Goal: Task Accomplishment & Management: Use online tool/utility

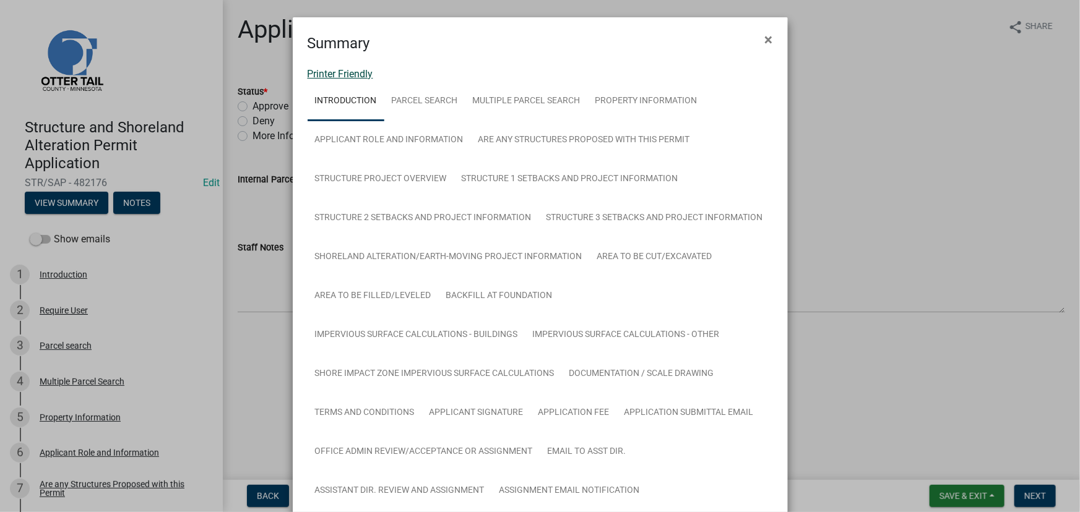
click at [315, 72] on link "Printer Friendly" at bounding box center [341, 74] width 66 height 12
click at [906, 48] on ngb-modal-window "Summary × Printer Friendly Introduction Parcel search Multiple Parcel Search Pr…" at bounding box center [540, 256] width 1080 height 512
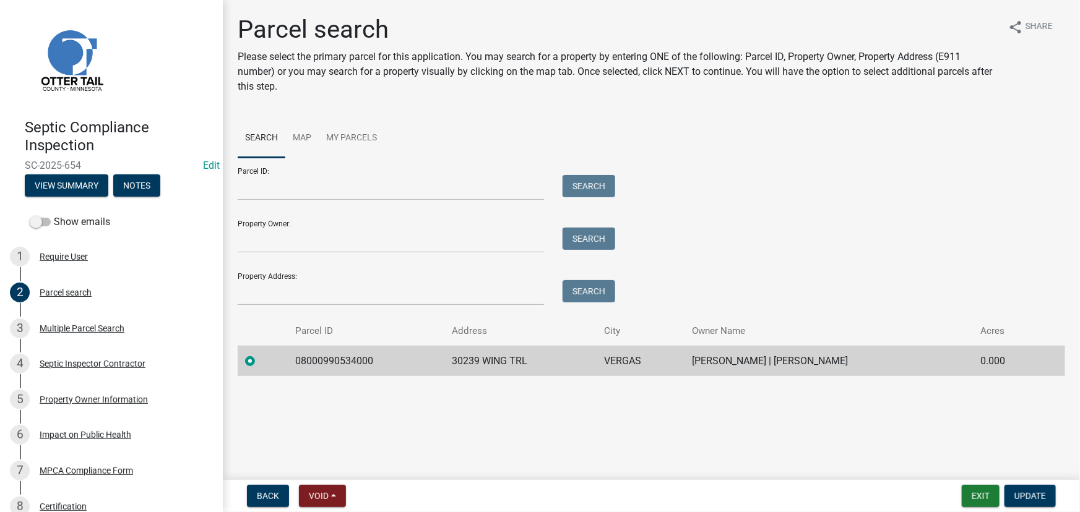
scroll to position [124, 0]
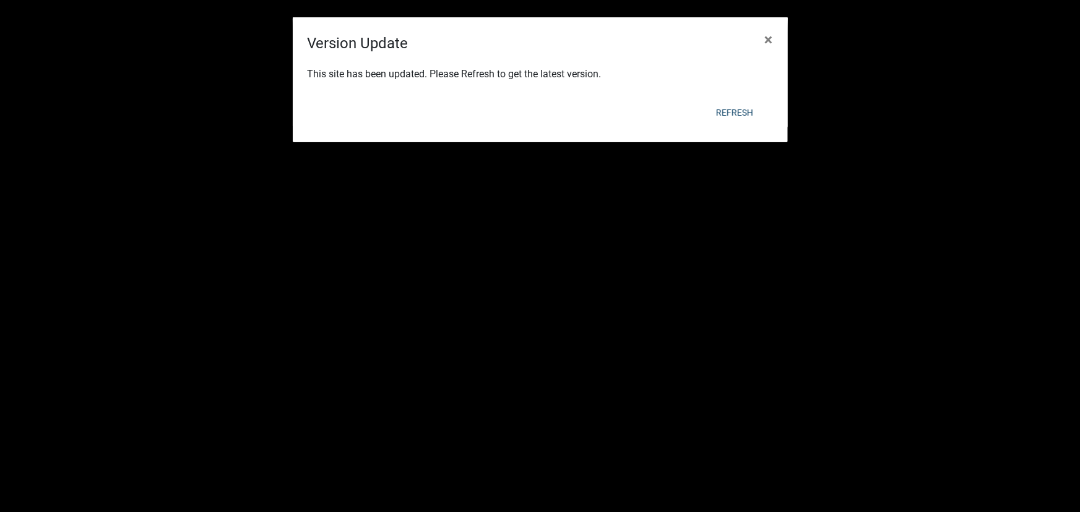
click at [775, 36] on body "Internet Explorer does NOT work with GeoPermits. Get a new browser for more sec…" at bounding box center [540, 292] width 1080 height 512
click at [770, 33] on span "×" at bounding box center [769, 39] width 8 height 17
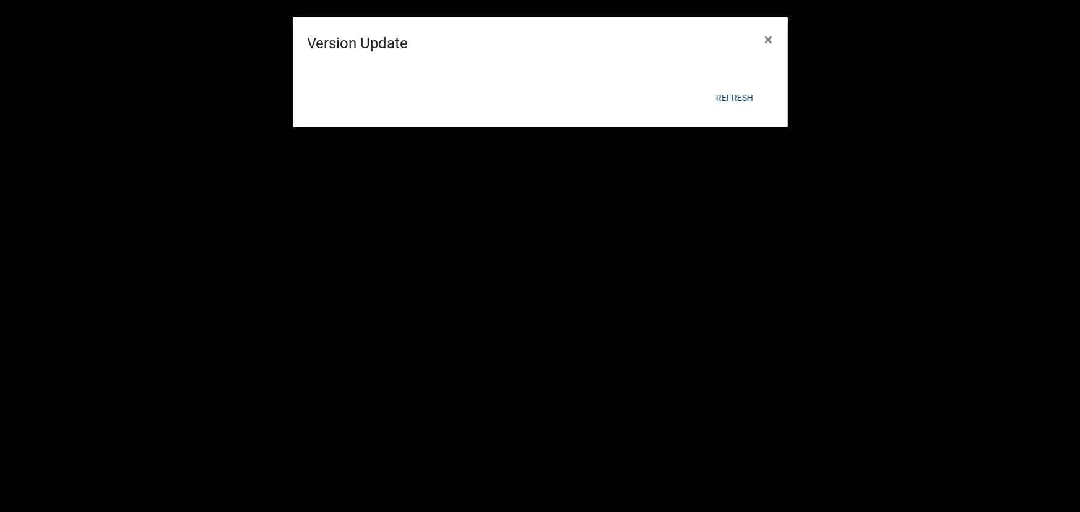
click at [770, 36] on body "Internet Explorer does NOT work with GeoPermits. Get a new browser for more sec…" at bounding box center [540, 292] width 1080 height 512
select select "3: 100"
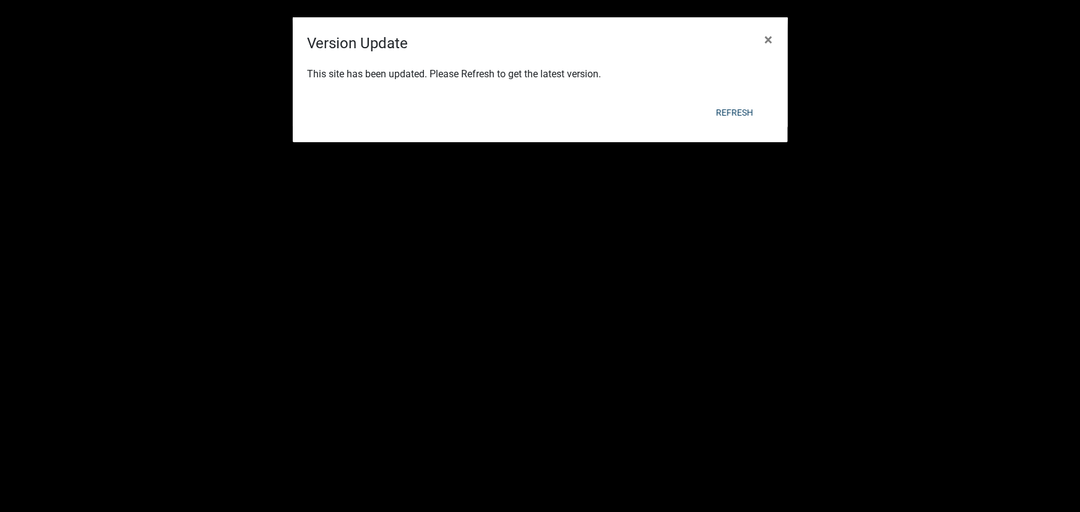
click at [770, 33] on span "×" at bounding box center [769, 39] width 8 height 17
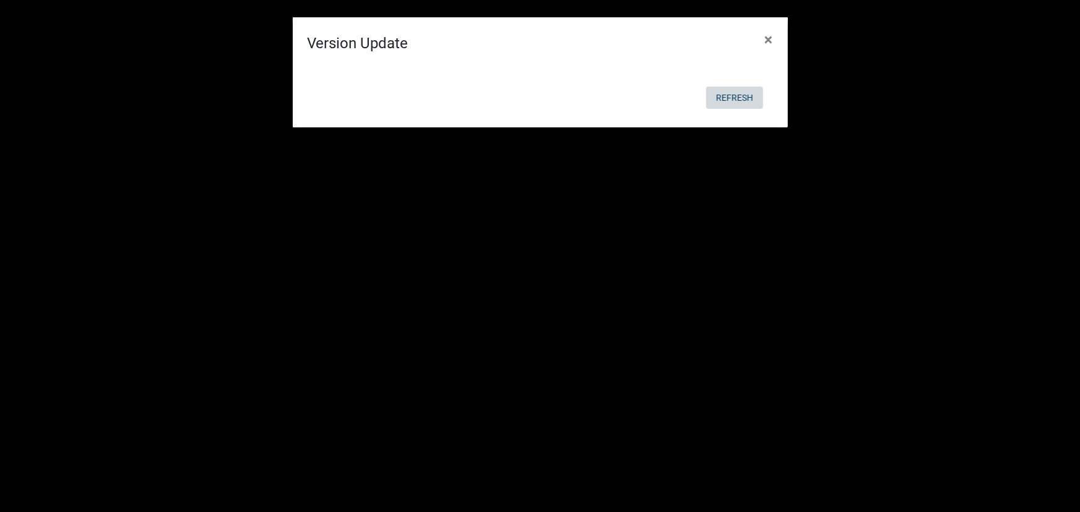
click at [739, 93] on button "Refresh" at bounding box center [734, 98] width 57 height 22
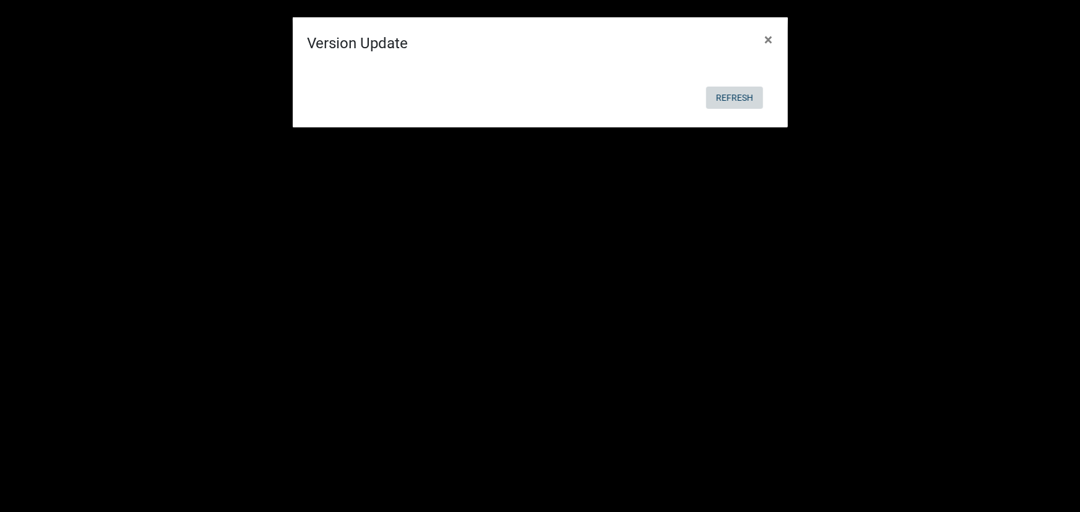
click at [739, 93] on button "Refresh" at bounding box center [734, 98] width 57 height 22
click at [738, 93] on button "Refresh" at bounding box center [734, 98] width 57 height 22
click at [738, 94] on button "Refresh" at bounding box center [734, 98] width 57 height 22
click at [772, 41] on span "×" at bounding box center [769, 39] width 8 height 17
click at [741, 103] on button "Refresh" at bounding box center [734, 98] width 57 height 22
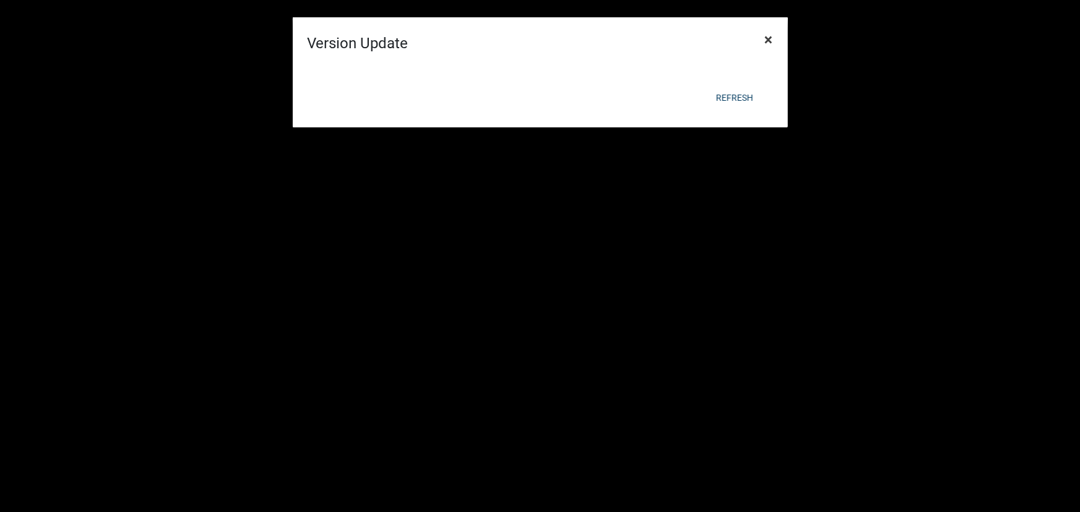
click at [767, 41] on span "×" at bounding box center [769, 39] width 8 height 17
click at [751, 99] on button "Refresh" at bounding box center [734, 98] width 57 height 22
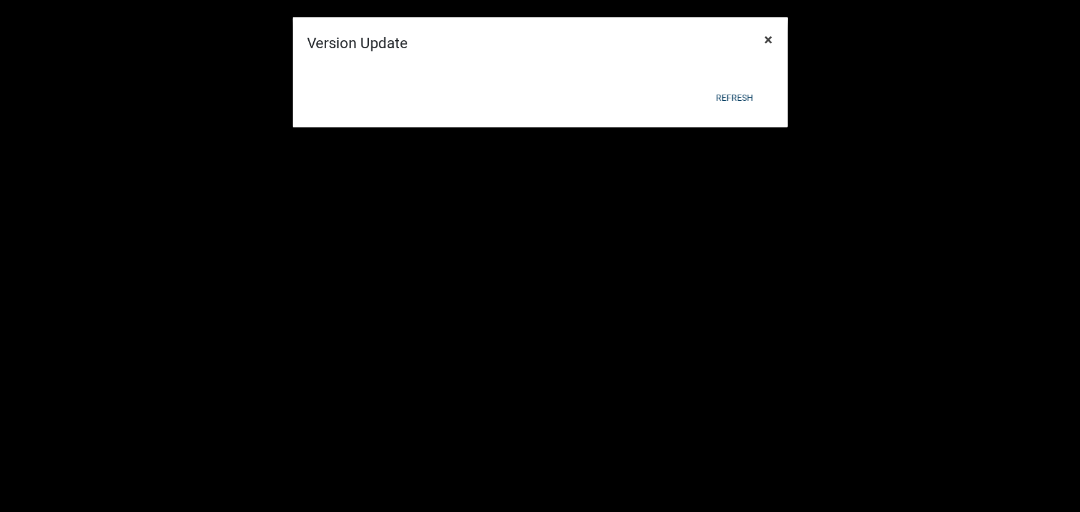
click at [772, 44] on span "×" at bounding box center [769, 39] width 8 height 17
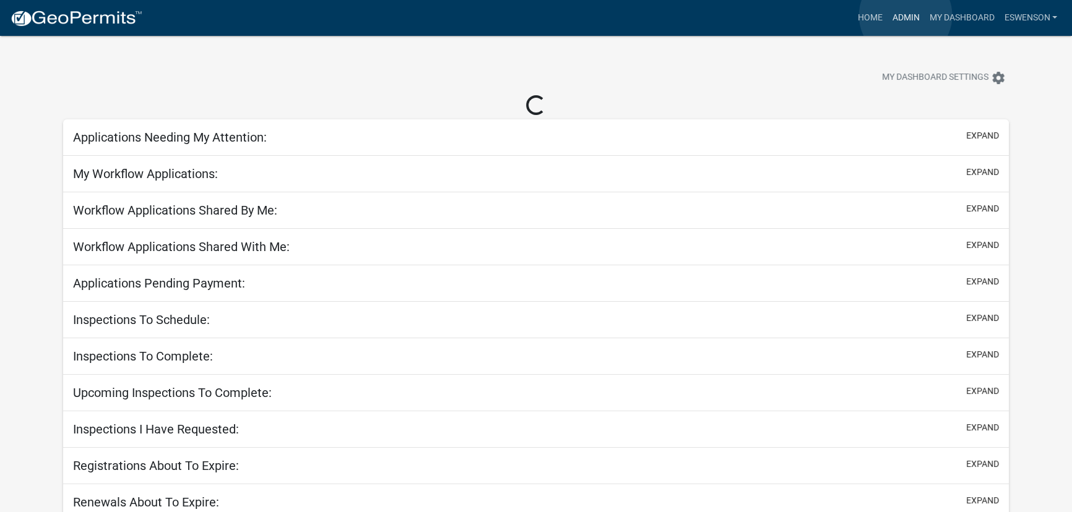
click at [905, 15] on link "Admin" at bounding box center [905, 18] width 37 height 24
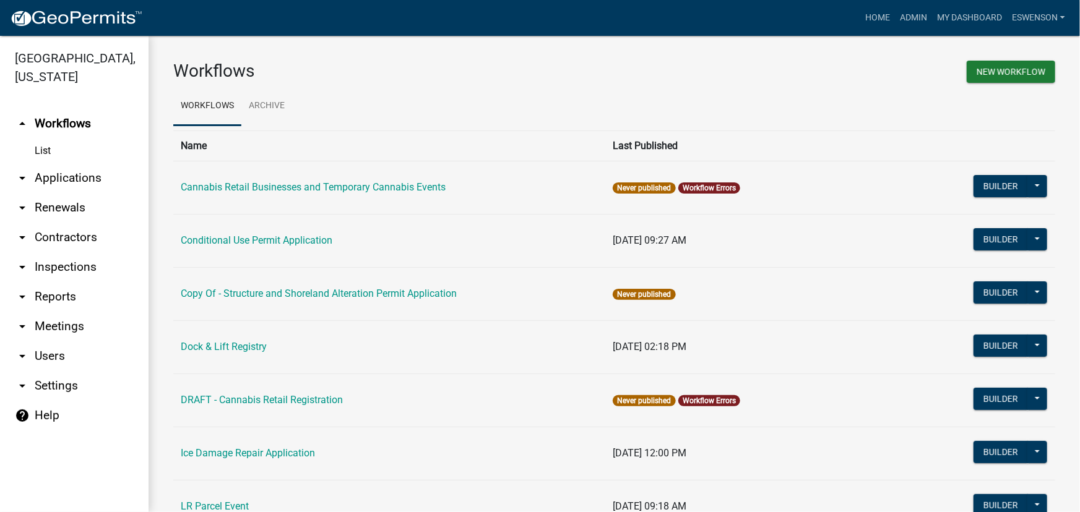
click at [72, 186] on link "arrow_drop_down Applications" at bounding box center [74, 178] width 149 height 30
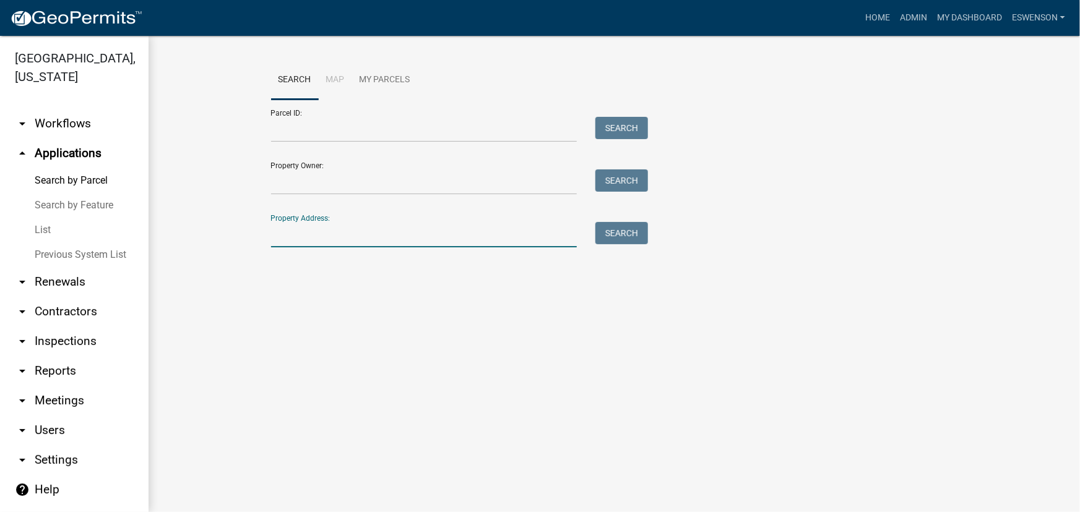
drag, startPoint x: 304, startPoint y: 235, endPoint x: 1033, endPoint y: 280, distance: 729.7
click at [306, 235] on input "Property Address:" at bounding box center [424, 234] width 306 height 25
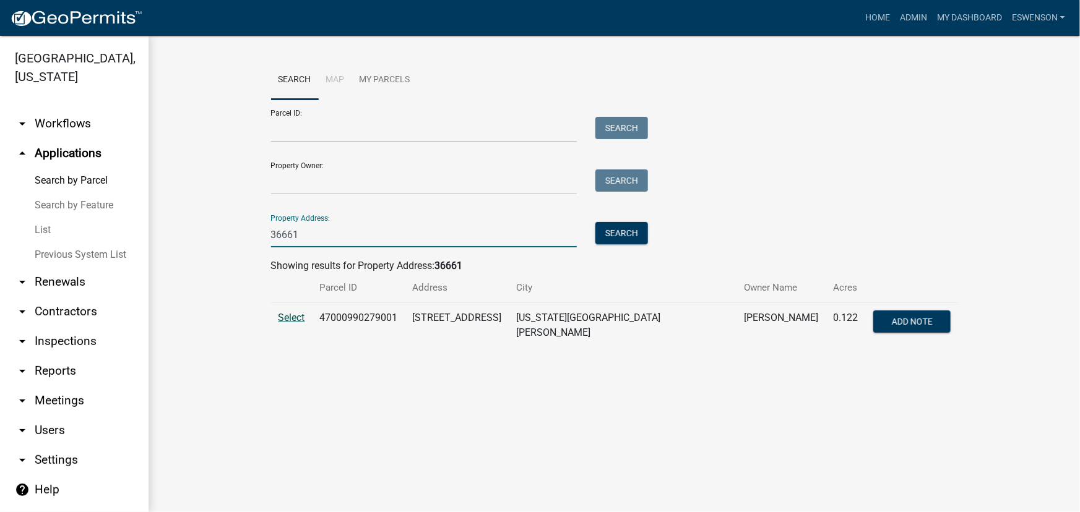
type input "36661"
click at [285, 315] on span "Select" at bounding box center [291, 318] width 27 height 12
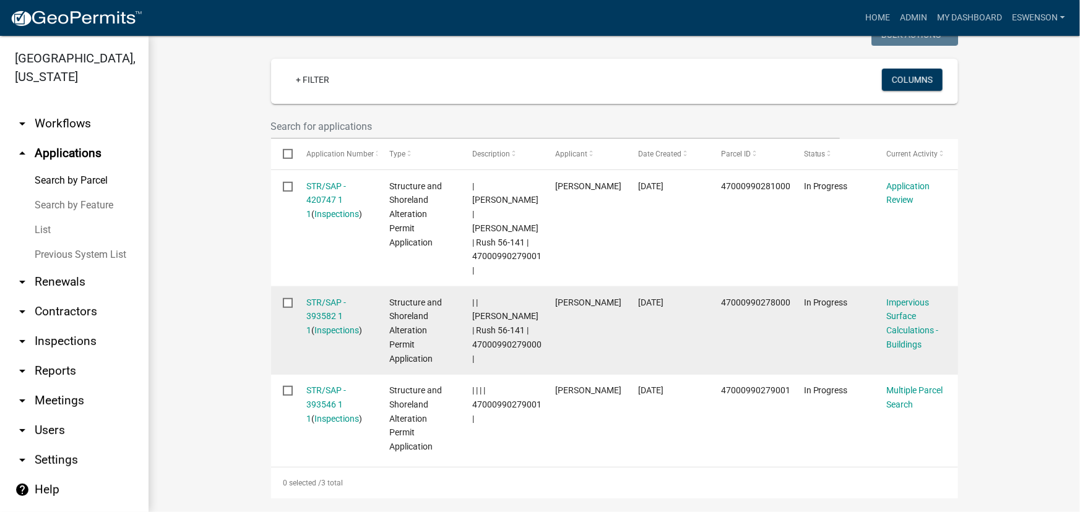
scroll to position [351, 0]
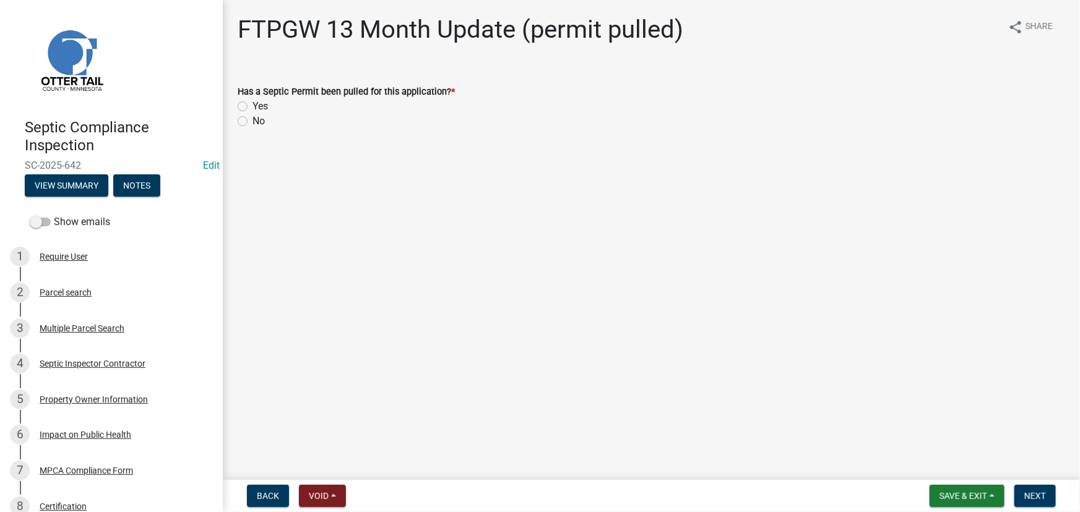
scroll to position [266, 0]
